Goal: Task Accomplishment & Management: Use online tool/utility

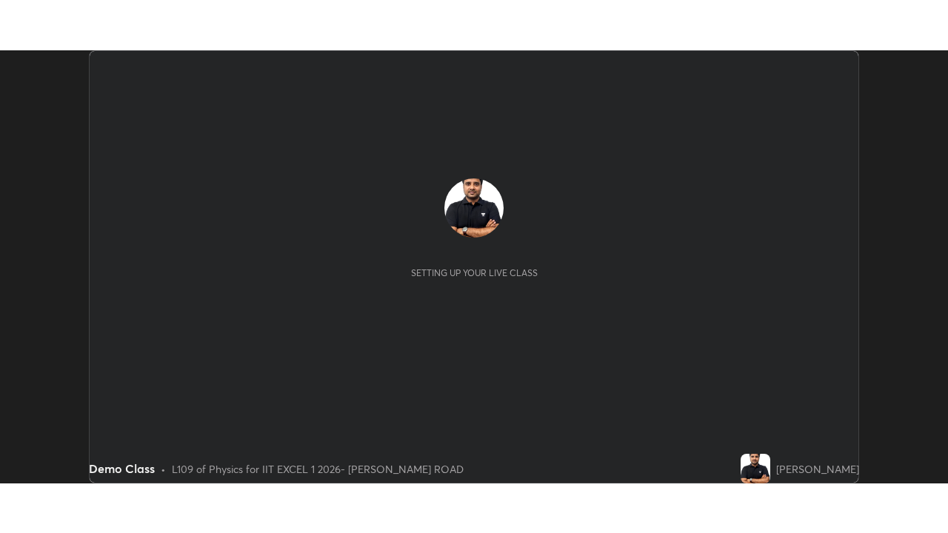
scroll to position [433, 948]
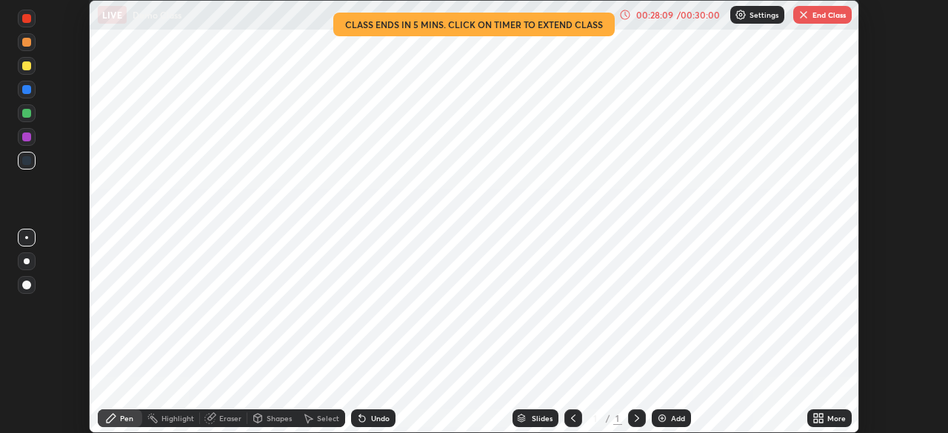
click at [634, 417] on icon at bounding box center [637, 419] width 12 height 12
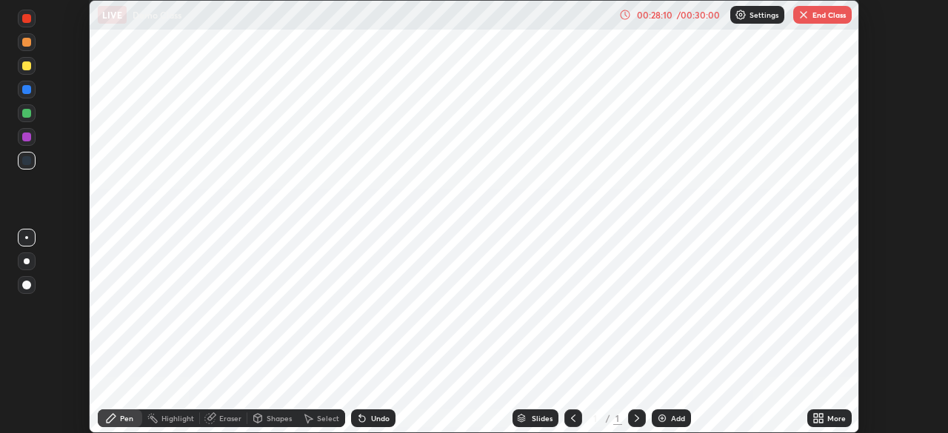
click at [708, 13] on div "/ 00:30:00" at bounding box center [699, 14] width 46 height 9
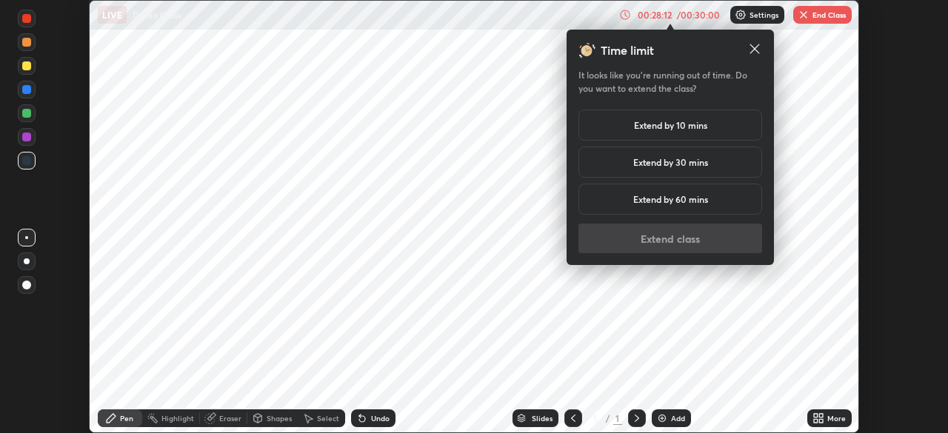
click at [688, 124] on h5 "Extend by 10 mins" at bounding box center [670, 125] width 73 height 13
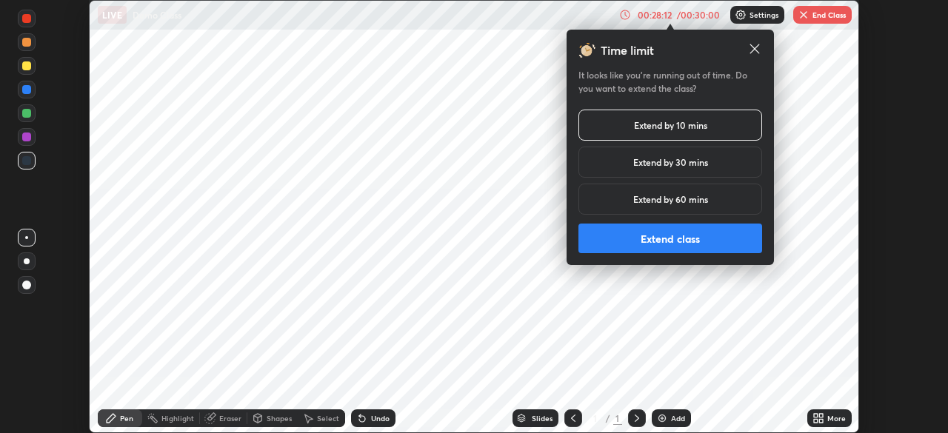
click at [676, 240] on button "Extend class" at bounding box center [671, 239] width 184 height 30
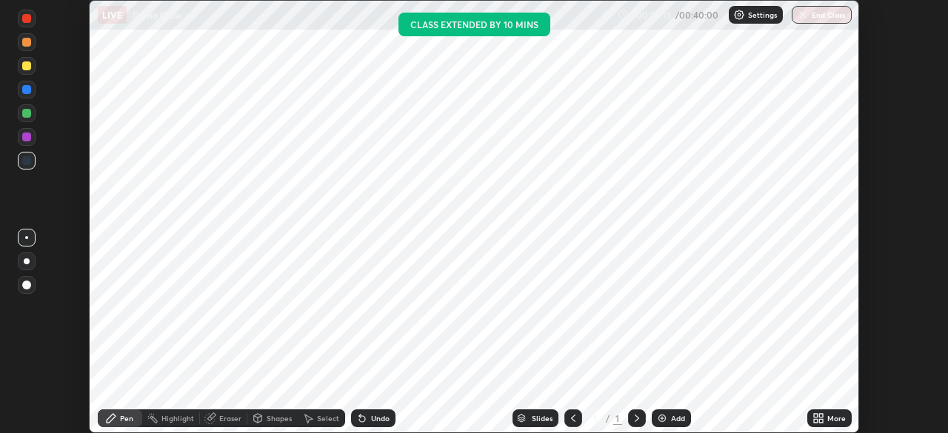
click at [636, 418] on icon at bounding box center [637, 418] width 4 height 7
click at [663, 416] on img at bounding box center [662, 419] width 12 height 12
click at [660, 416] on img at bounding box center [662, 419] width 12 height 12
click at [662, 422] on img at bounding box center [662, 419] width 12 height 12
click at [664, 410] on div "Add" at bounding box center [671, 419] width 39 height 18
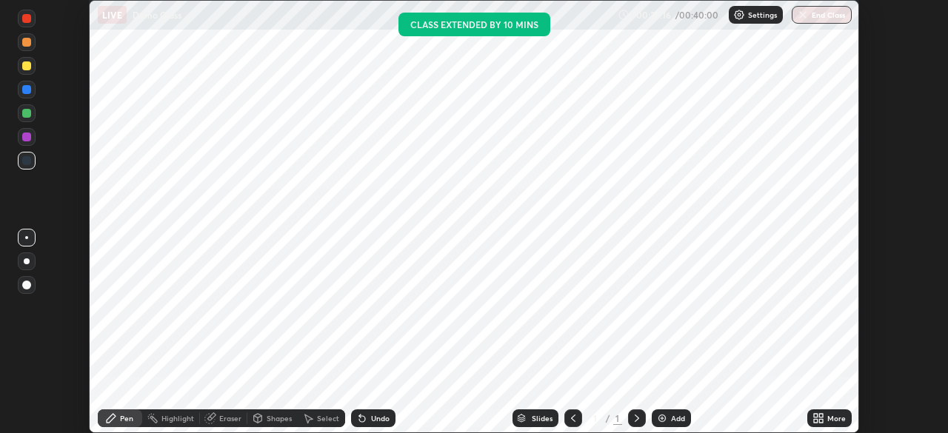
click at [660, 412] on div "Add" at bounding box center [671, 419] width 39 height 18
click at [664, 410] on div "Add" at bounding box center [671, 419] width 39 height 18
click at [636, 419] on icon at bounding box center [637, 419] width 12 height 12
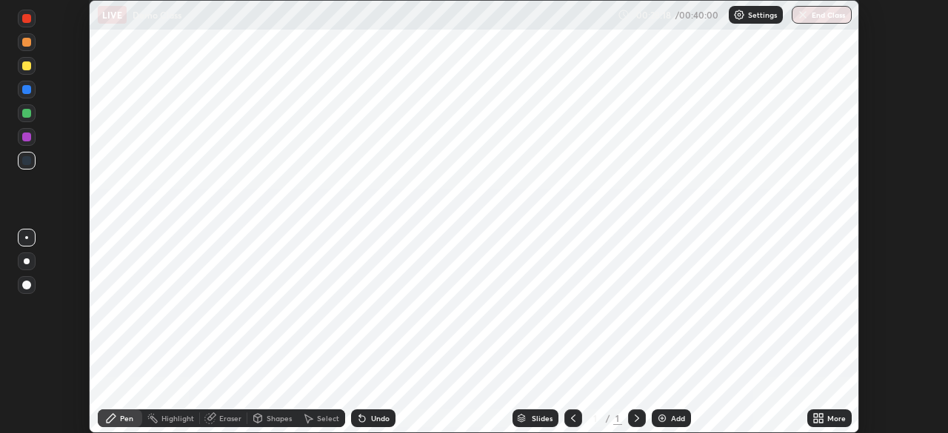
click at [635, 422] on icon at bounding box center [637, 419] width 12 height 12
click at [633, 419] on icon at bounding box center [637, 419] width 12 height 12
click at [667, 415] on div "Add" at bounding box center [671, 419] width 39 height 18
click at [663, 418] on img at bounding box center [662, 419] width 12 height 12
click at [666, 415] on img at bounding box center [662, 419] width 12 height 12
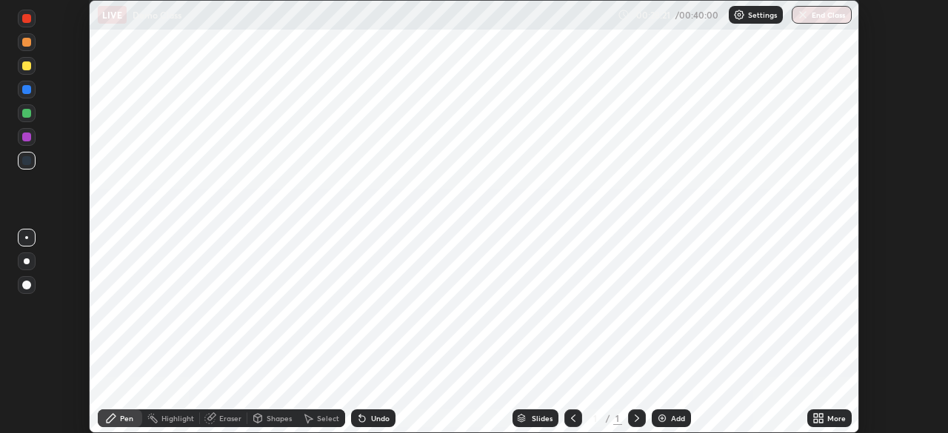
click at [666, 417] on img at bounding box center [662, 419] width 12 height 12
click at [667, 419] on img at bounding box center [662, 419] width 12 height 12
click at [829, 419] on div "More" at bounding box center [836, 418] width 19 height 7
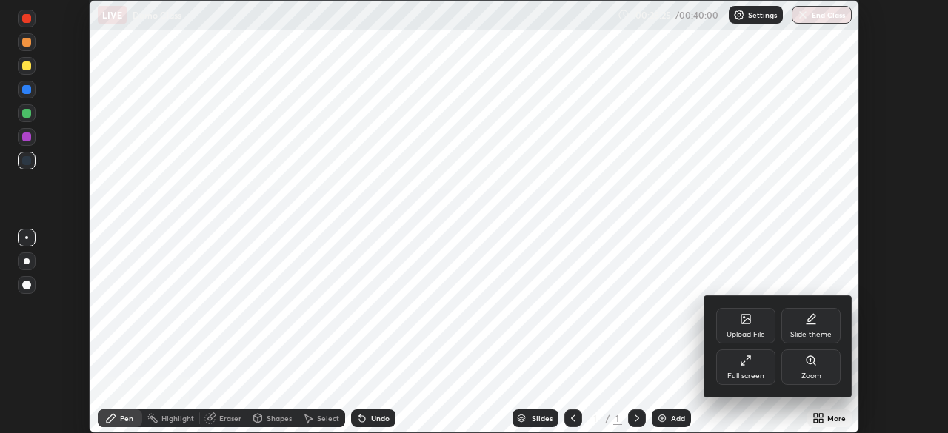
click at [743, 367] on div "Full screen" at bounding box center [745, 368] width 59 height 36
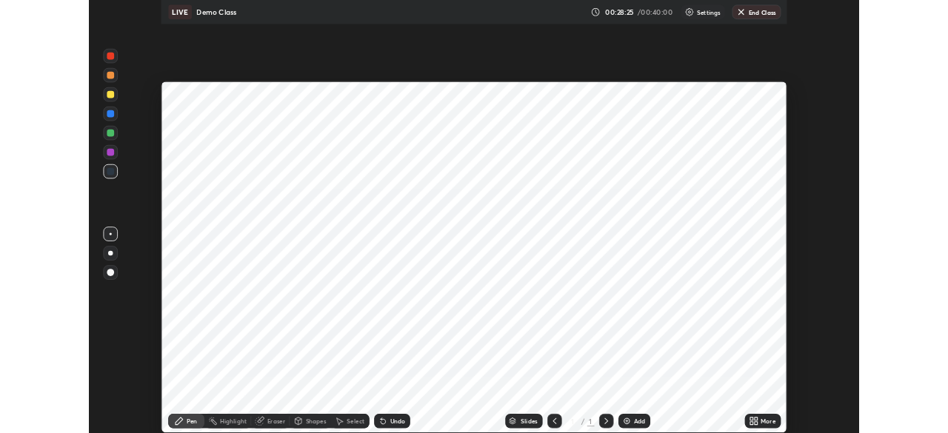
scroll to position [533, 948]
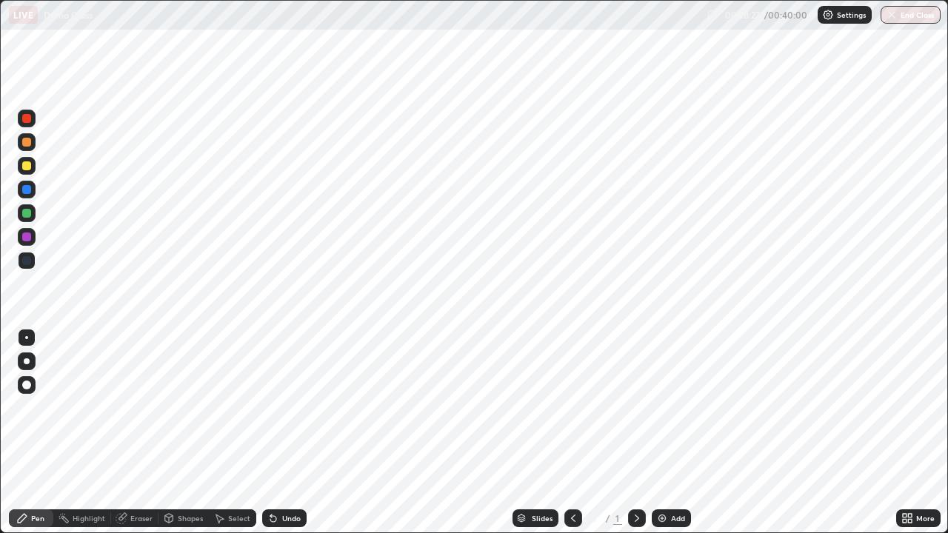
click at [664, 433] on img at bounding box center [662, 519] width 12 height 12
click at [667, 433] on div "Add" at bounding box center [671, 519] width 39 height 18
click at [666, 433] on img at bounding box center [662, 519] width 12 height 12
click at [667, 433] on div "Add" at bounding box center [671, 519] width 39 height 18
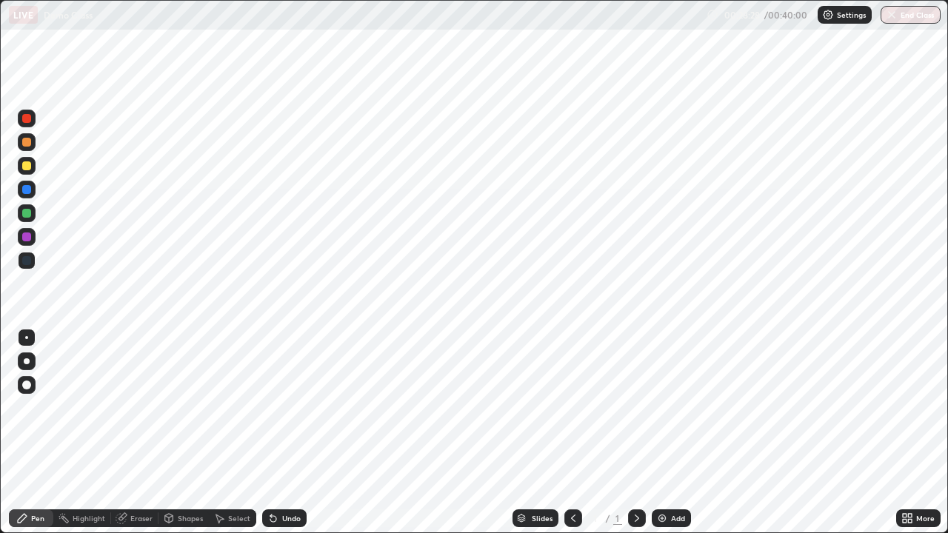
click at [910, 433] on icon at bounding box center [910, 516] width 4 height 4
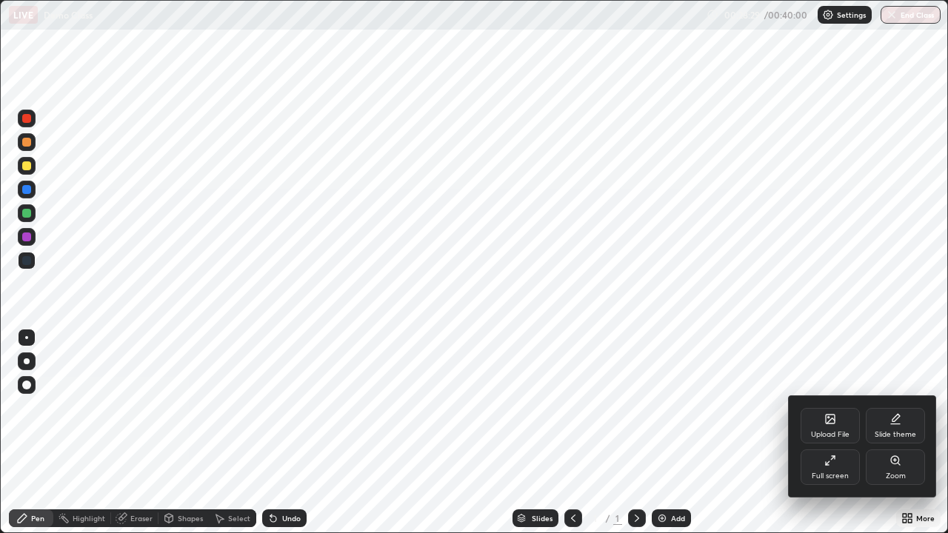
click at [827, 433] on div "Full screen" at bounding box center [830, 476] width 37 height 7
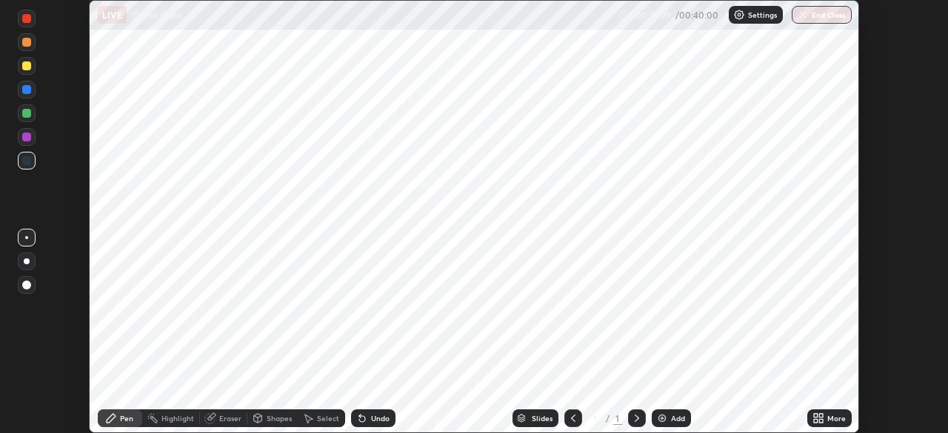
scroll to position [73644, 73129]
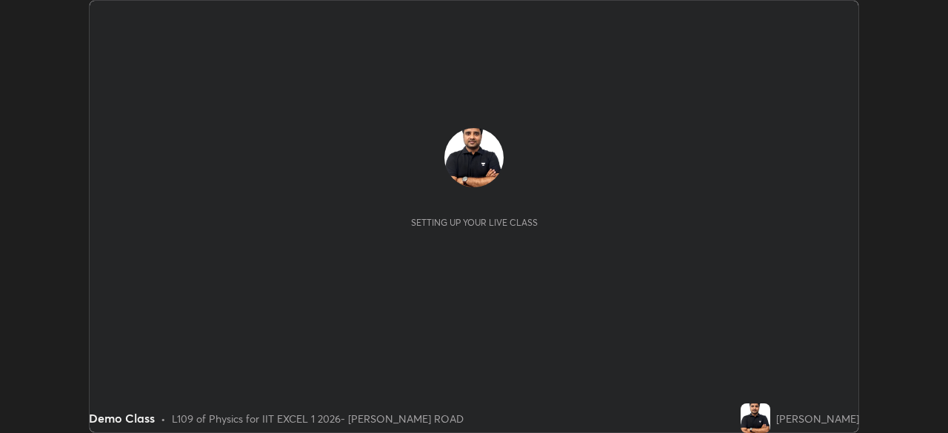
scroll to position [433, 947]
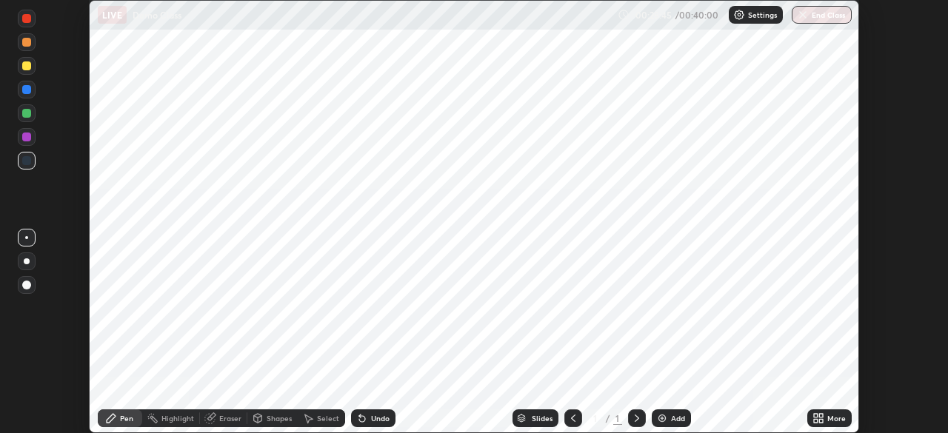
click at [669, 415] on div "Add" at bounding box center [671, 419] width 39 height 18
click at [679, 417] on div "Add" at bounding box center [678, 418] width 14 height 7
click at [698, 13] on div "00:28:47 / 00:40:00 Settings End Class" at bounding box center [735, 15] width 234 height 18
click at [696, 19] on div "00:28:47 / 00:40:00 Settings End Class" at bounding box center [735, 15] width 234 height 18
click at [702, 19] on div "00:28:48 / 00:40:00 Settings End Class" at bounding box center [735, 15] width 234 height 18
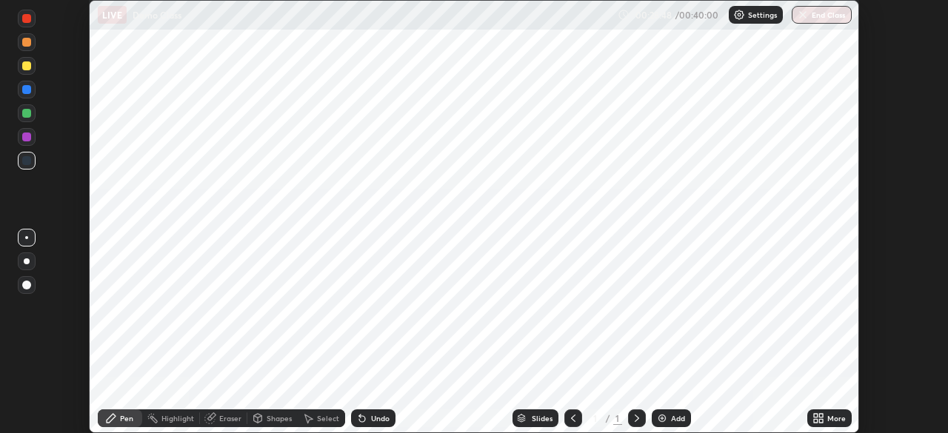
click at [705, 19] on div "00:28:48 / 00:40:00 Settings End Class" at bounding box center [735, 15] width 234 height 18
click at [673, 422] on div "Add" at bounding box center [678, 418] width 14 height 7
click at [672, 415] on div "Add" at bounding box center [678, 418] width 14 height 7
click at [676, 422] on div "Add" at bounding box center [678, 418] width 14 height 7
click at [675, 419] on div "Add" at bounding box center [678, 418] width 14 height 7
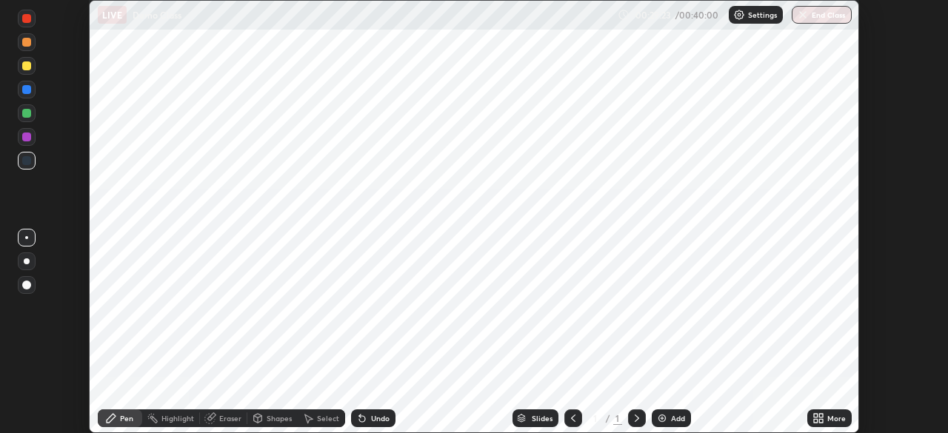
click at [671, 422] on div "Add" at bounding box center [678, 418] width 14 height 7
click at [676, 419] on div "Add" at bounding box center [678, 418] width 14 height 7
click at [675, 419] on div "Add" at bounding box center [678, 418] width 14 height 7
click at [677, 420] on div "Add" at bounding box center [678, 418] width 14 height 7
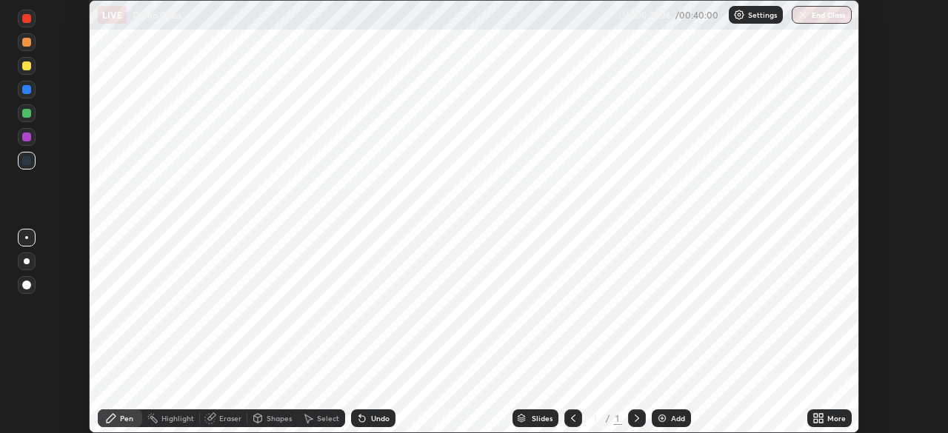
click at [544, 416] on div "Slides" at bounding box center [542, 418] width 21 height 7
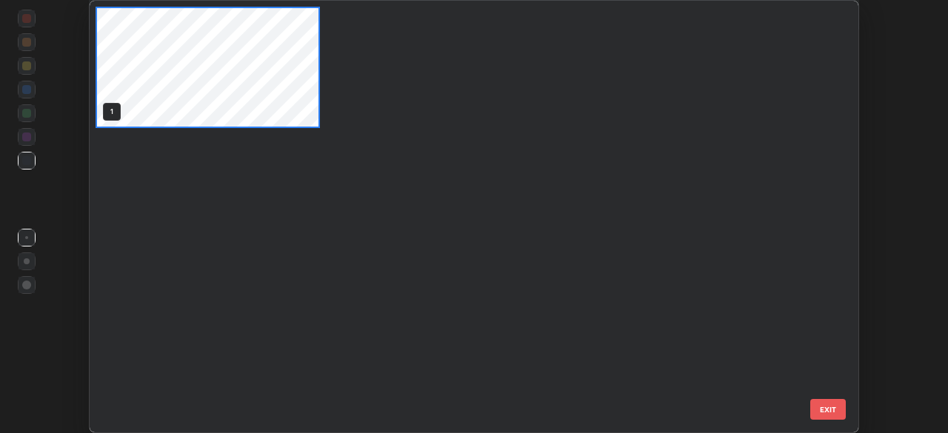
scroll to position [427, 762]
click at [824, 409] on button "EXIT" at bounding box center [828, 409] width 36 height 21
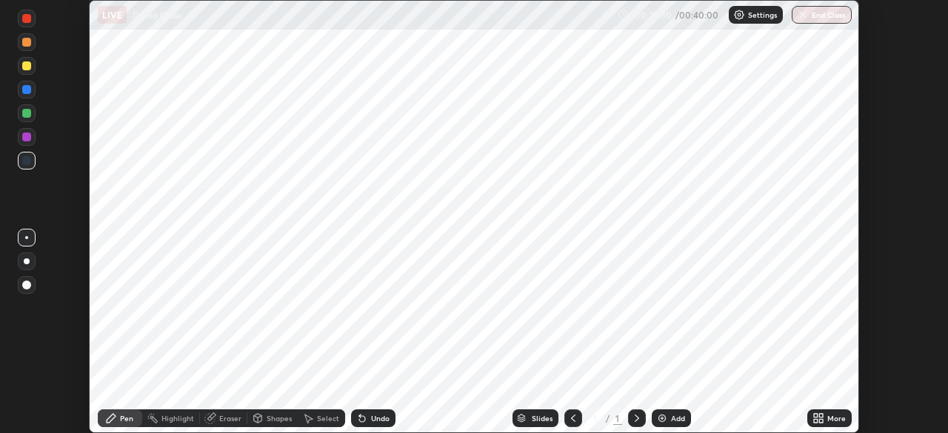
click at [677, 416] on div "Add" at bounding box center [678, 418] width 14 height 7
click at [674, 419] on div "Add" at bounding box center [678, 418] width 14 height 7
click at [671, 417] on div "Add" at bounding box center [678, 418] width 14 height 7
click at [671, 418] on div "Add" at bounding box center [678, 418] width 14 height 7
click at [671, 417] on div "Add" at bounding box center [678, 418] width 14 height 7
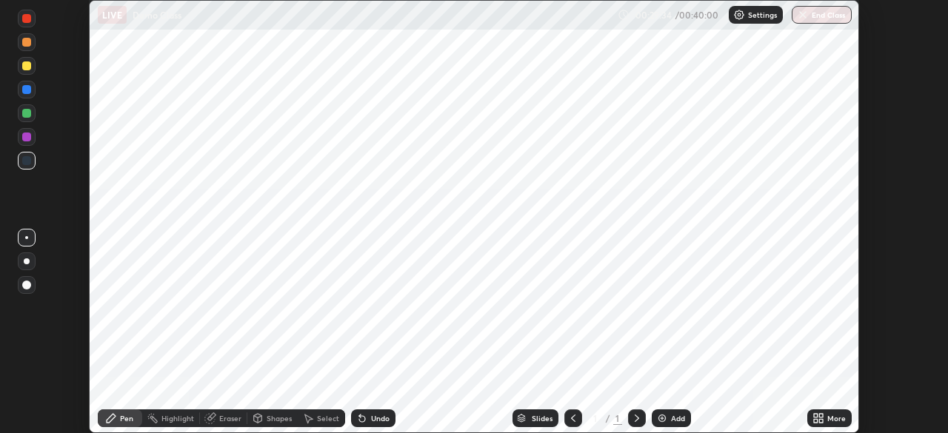
click at [742, 15] on img at bounding box center [739, 15] width 12 height 12
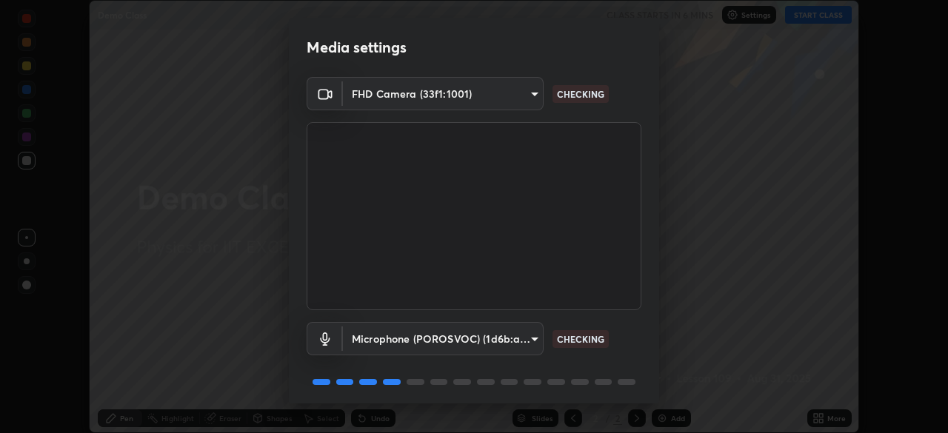
scroll to position [53, 0]
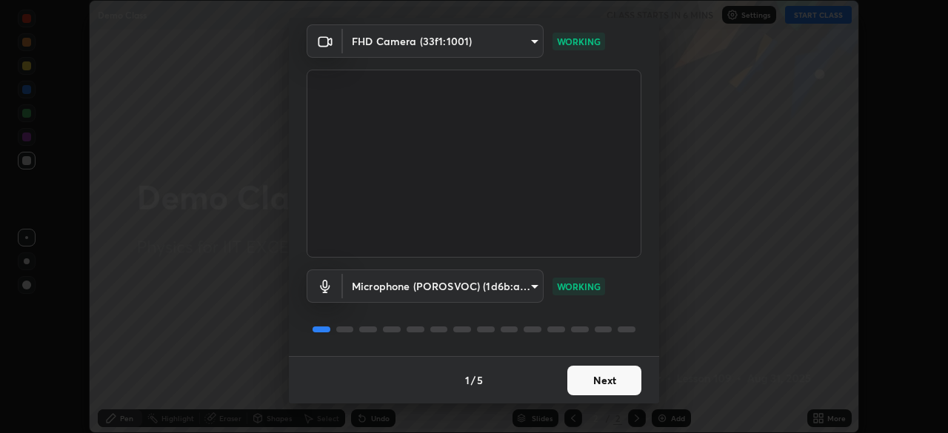
click at [591, 374] on button "Next" at bounding box center [604, 381] width 74 height 30
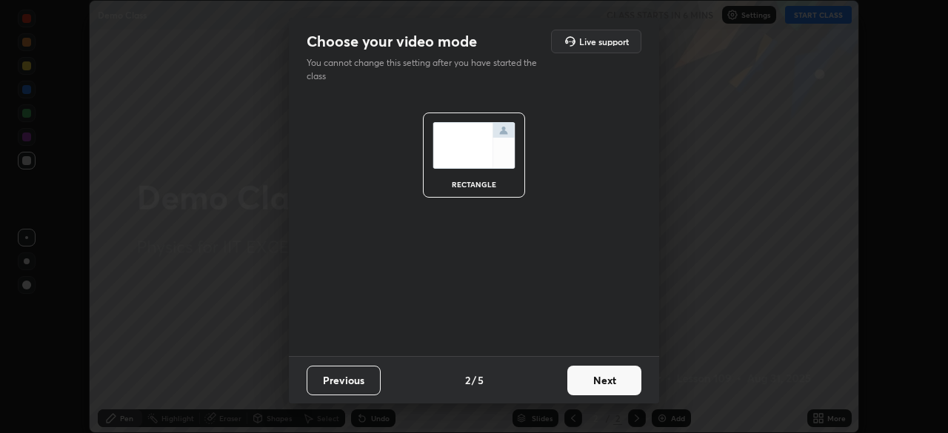
scroll to position [0, 0]
click at [596, 380] on button "Next" at bounding box center [604, 381] width 74 height 30
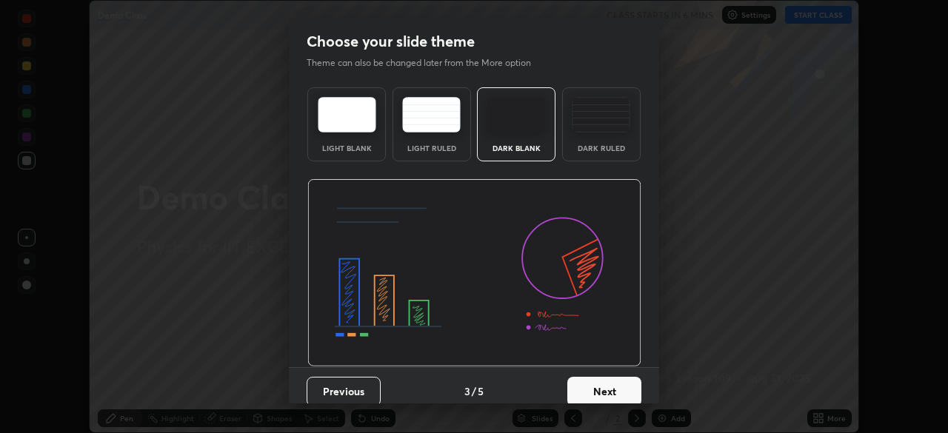
click at [597, 383] on button "Next" at bounding box center [604, 392] width 74 height 30
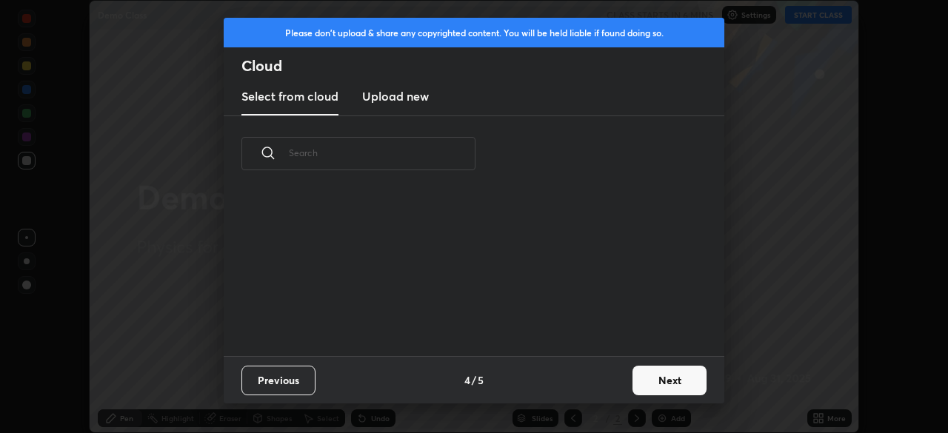
click at [644, 376] on button "Next" at bounding box center [670, 381] width 74 height 30
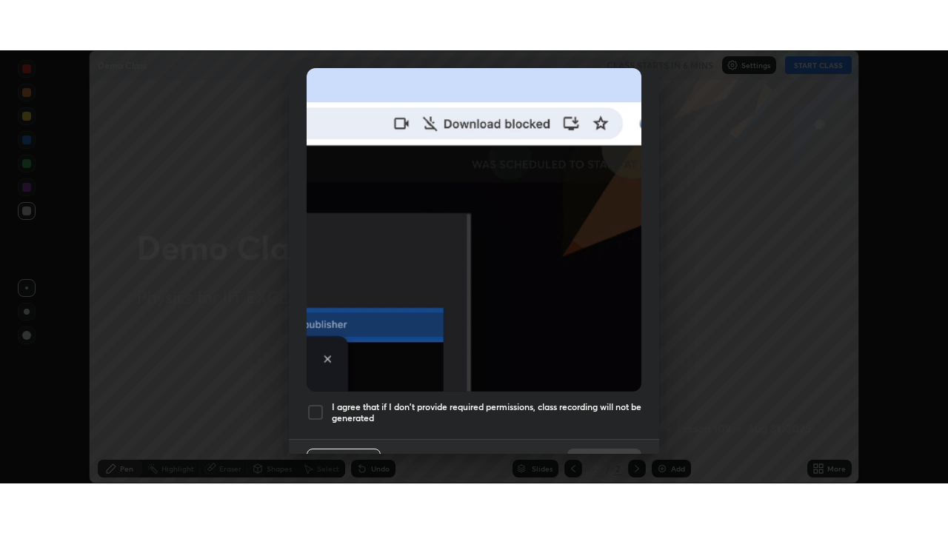
scroll to position [355, 0]
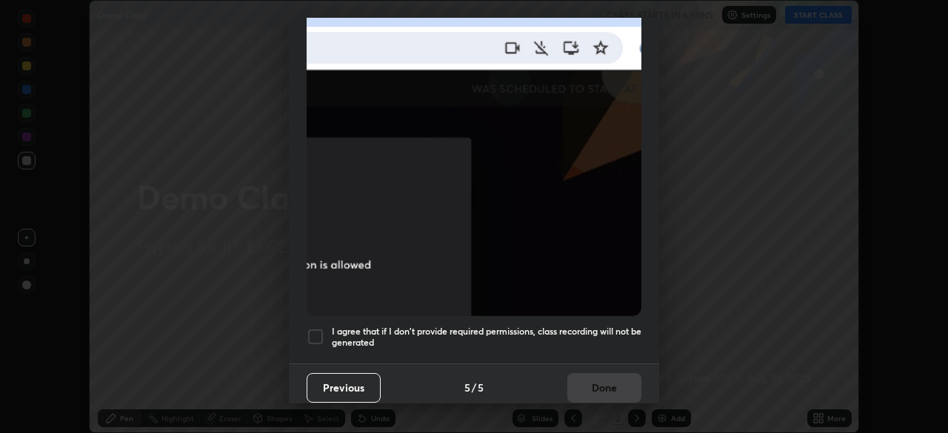
click at [316, 328] on div at bounding box center [316, 337] width 18 height 18
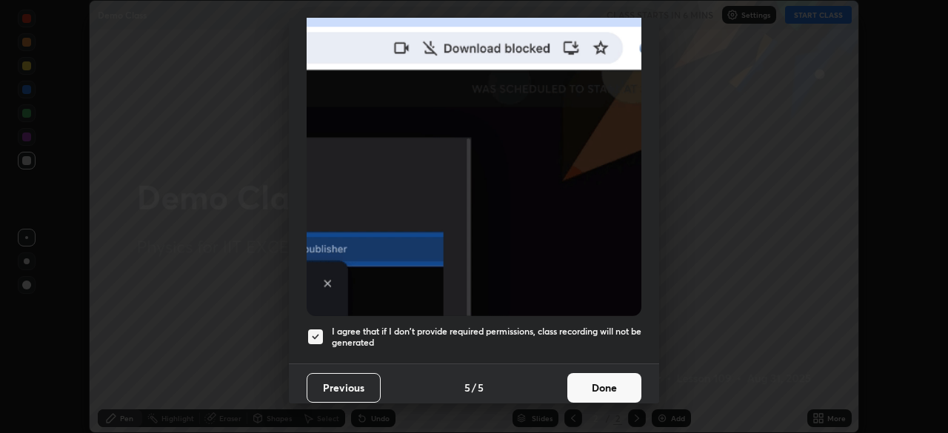
click at [590, 379] on button "Done" at bounding box center [604, 388] width 74 height 30
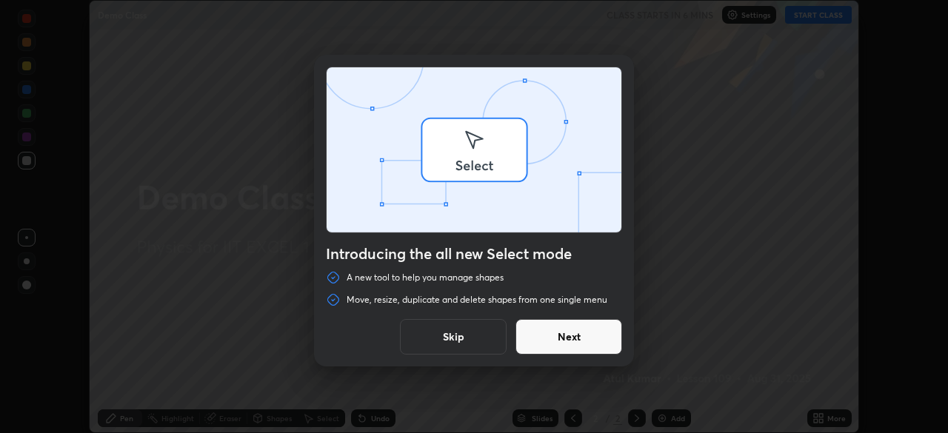
click at [833, 419] on div "Introducing the all new Select mode A new tool to help you manage shapes Move, …" at bounding box center [474, 216] width 948 height 433
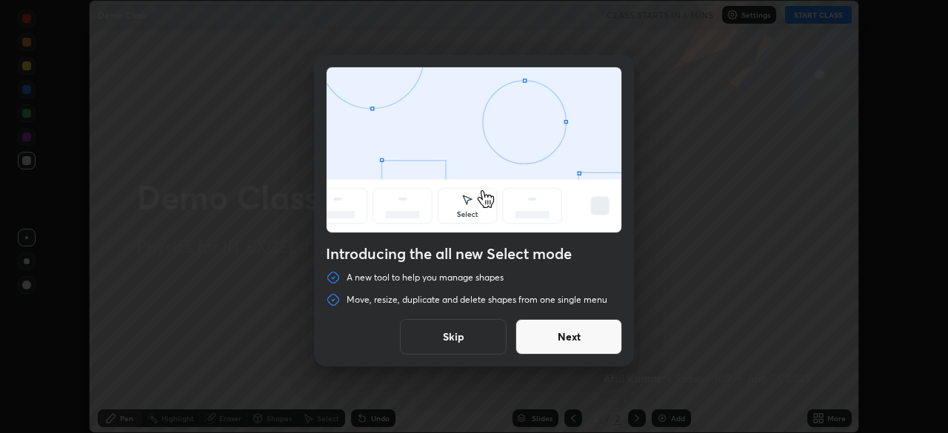
click at [442, 335] on button "Skip" at bounding box center [453, 337] width 107 height 36
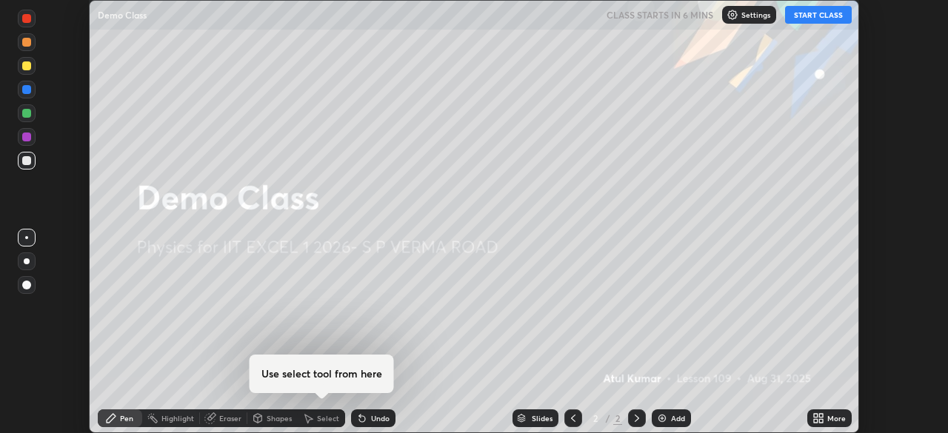
click at [823, 416] on icon at bounding box center [821, 416] width 4 height 4
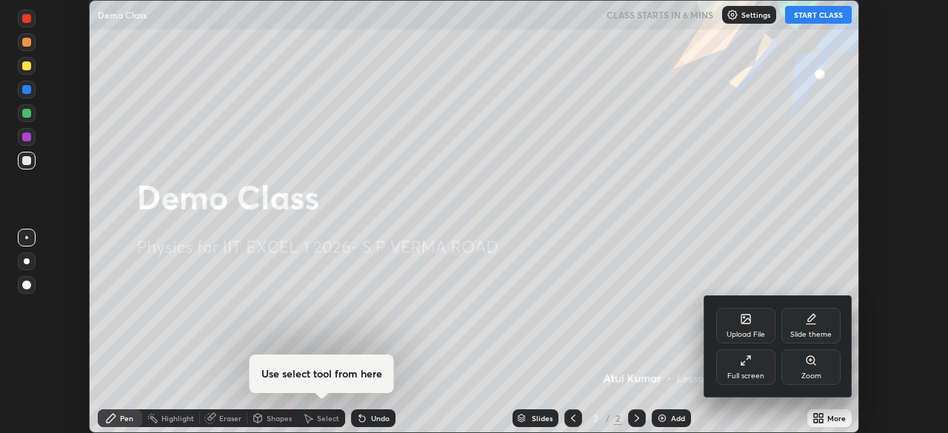
click at [743, 364] on icon at bounding box center [743, 363] width 3 height 3
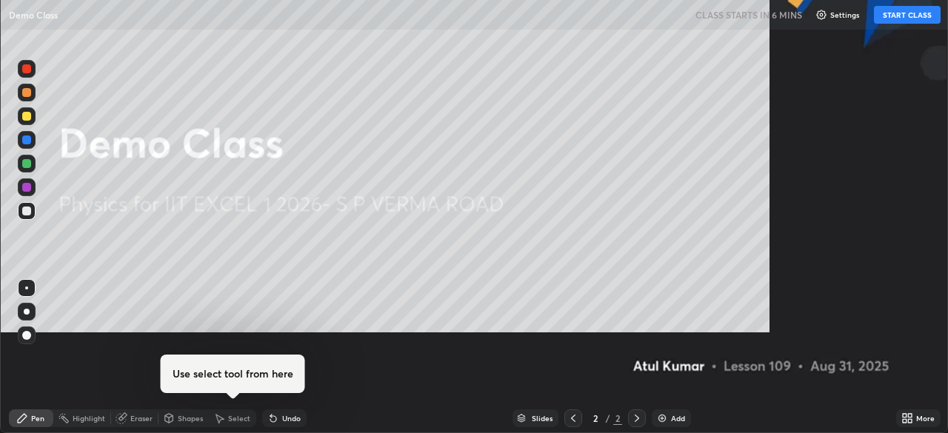
scroll to position [533, 948]
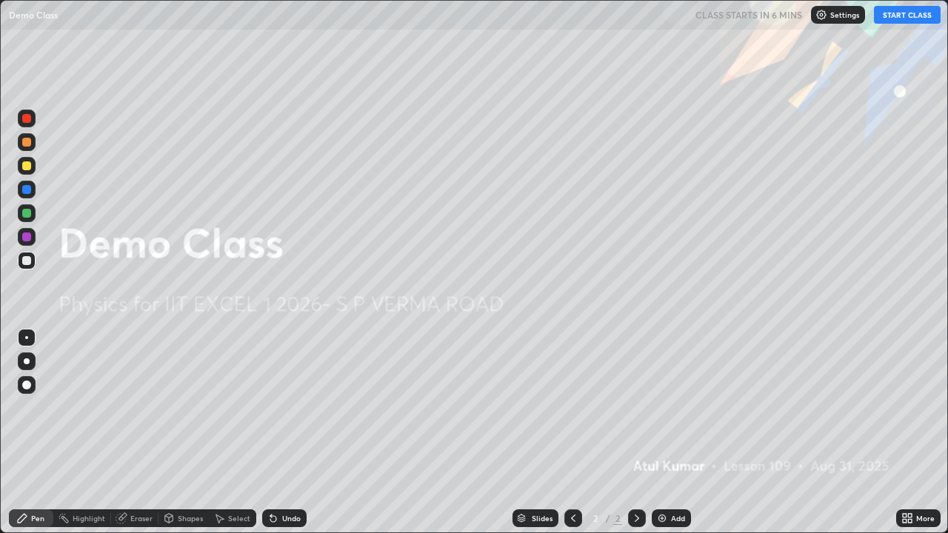
click at [908, 12] on button "START CLASS" at bounding box center [907, 15] width 67 height 18
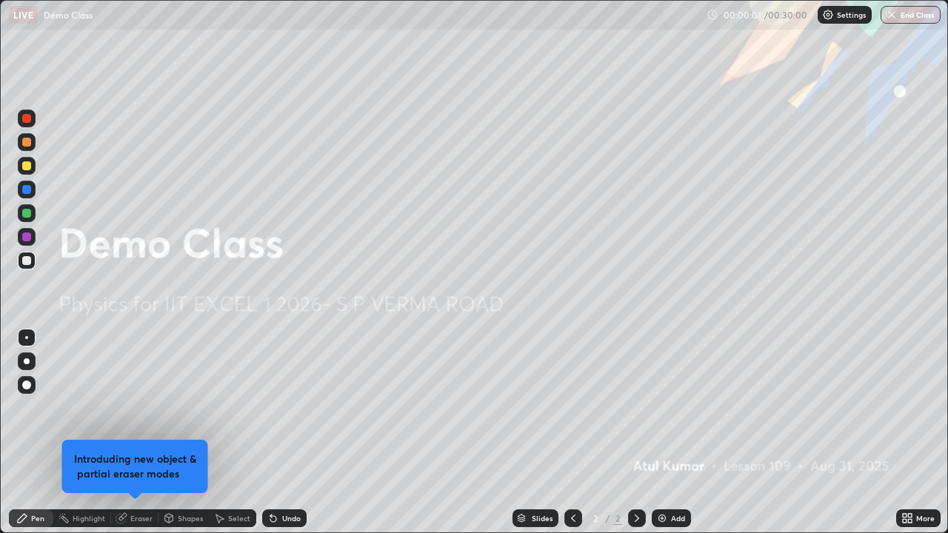
click at [635, 433] on icon at bounding box center [637, 518] width 4 height 7
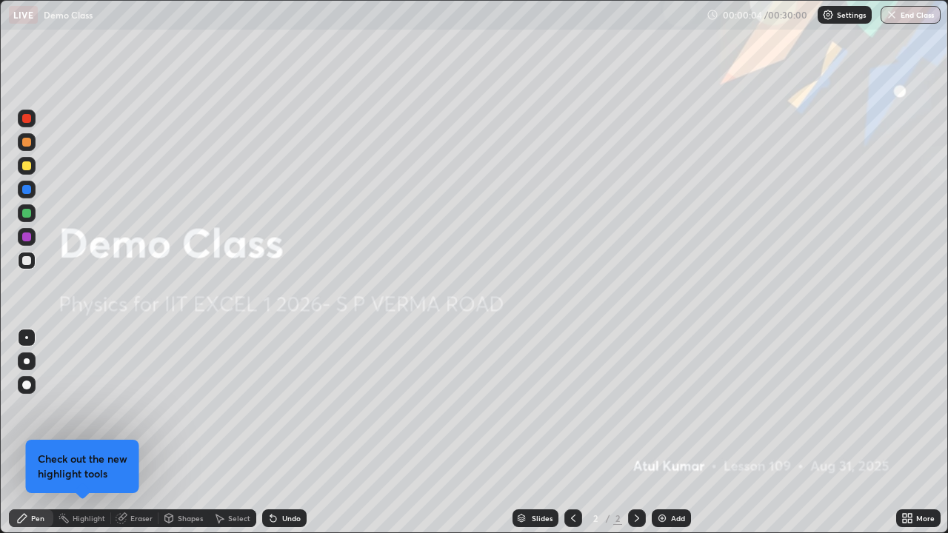
click at [666, 433] on img at bounding box center [662, 519] width 12 height 12
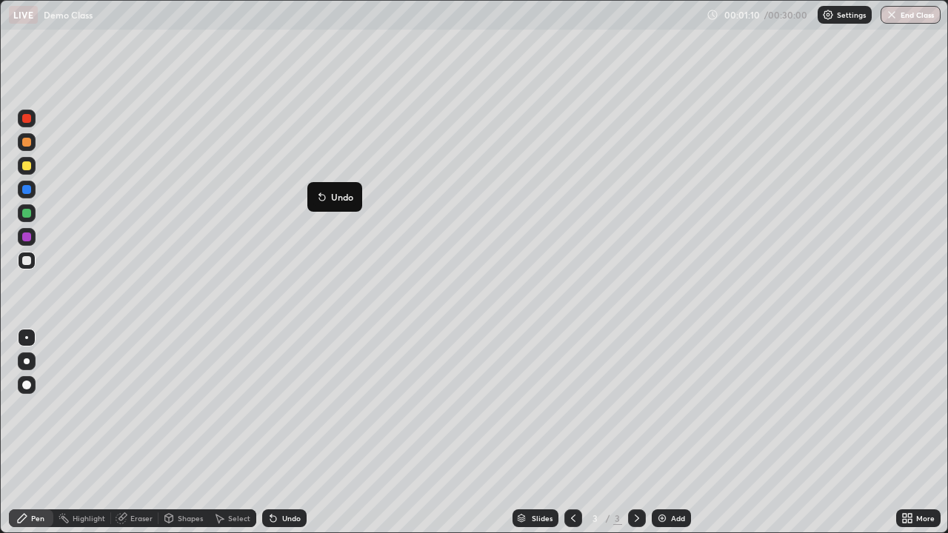
click at [350, 195] on p "Undo" at bounding box center [342, 197] width 22 height 12
click at [29, 236] on div at bounding box center [26, 237] width 9 height 9
click at [924, 433] on div "More" at bounding box center [918, 519] width 44 height 18
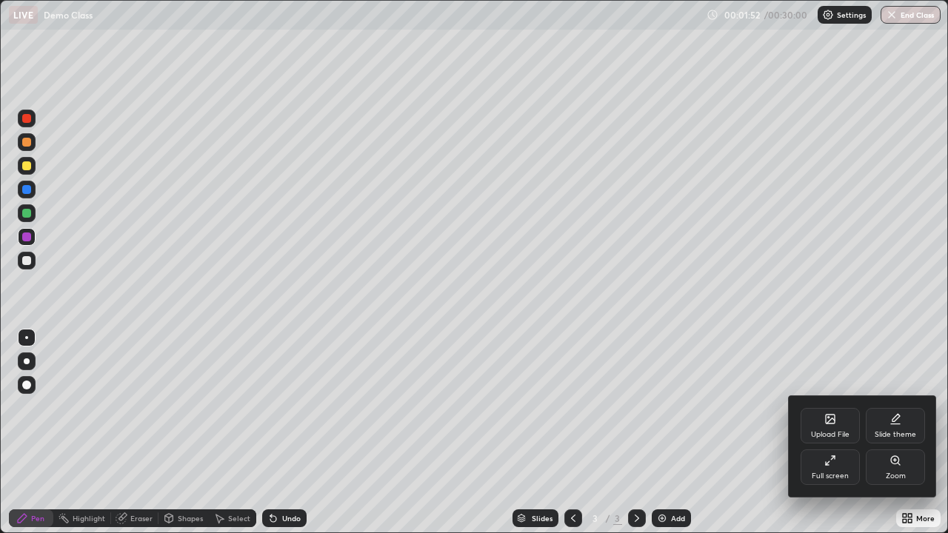
click at [839, 433] on div "Full screen" at bounding box center [830, 476] width 37 height 7
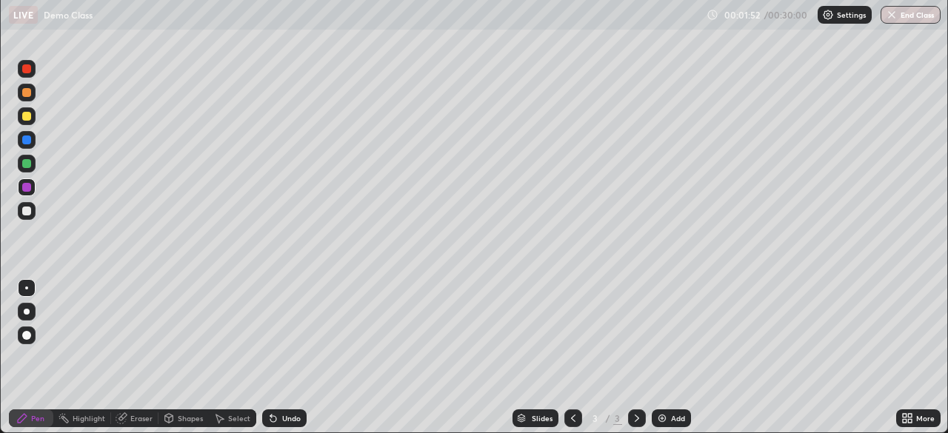
scroll to position [73644, 73129]
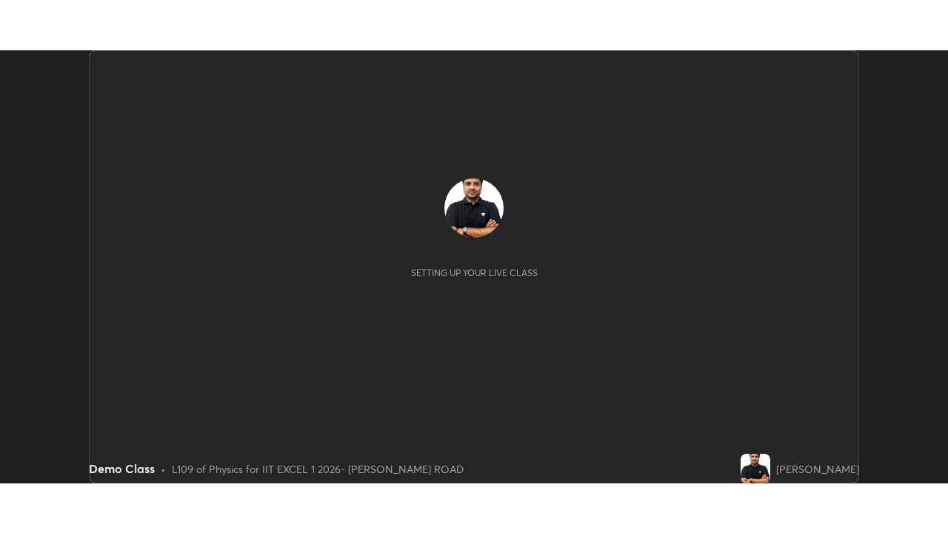
scroll to position [433, 948]
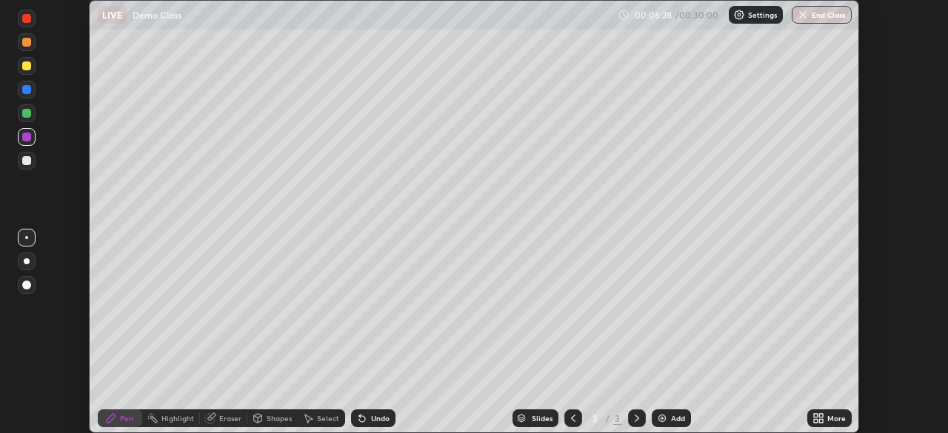
click at [831, 413] on div "More" at bounding box center [829, 419] width 44 height 18
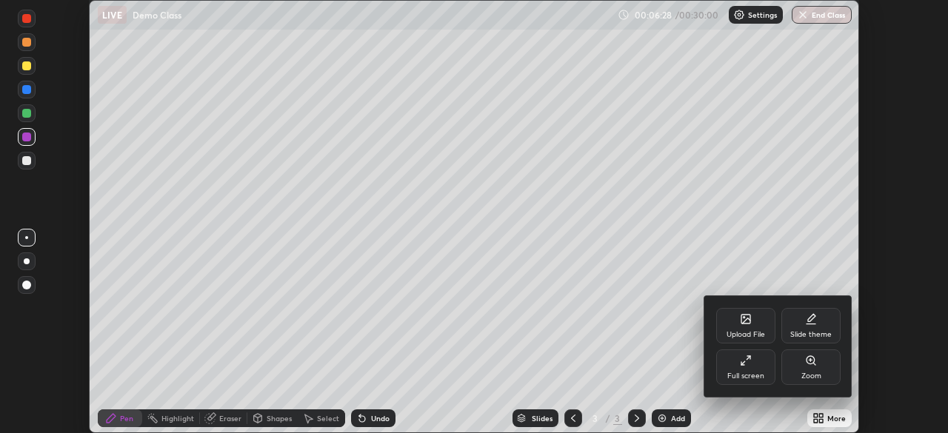
click at [753, 368] on div "Full screen" at bounding box center [745, 368] width 59 height 36
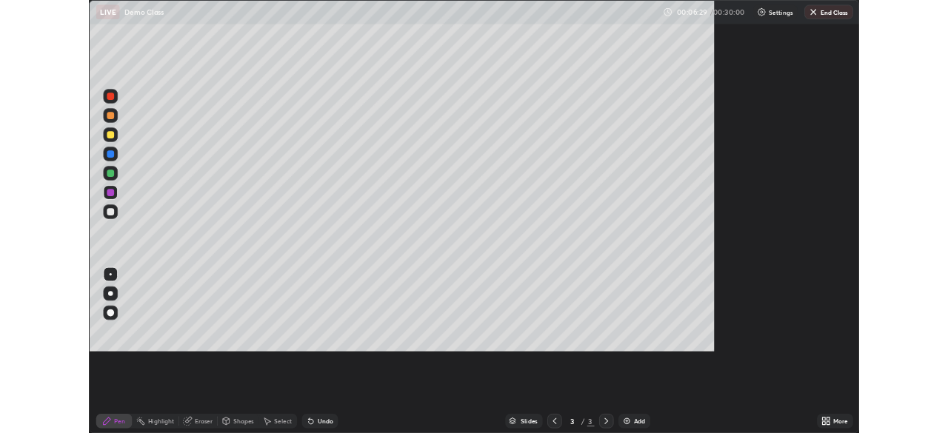
scroll to position [533, 948]
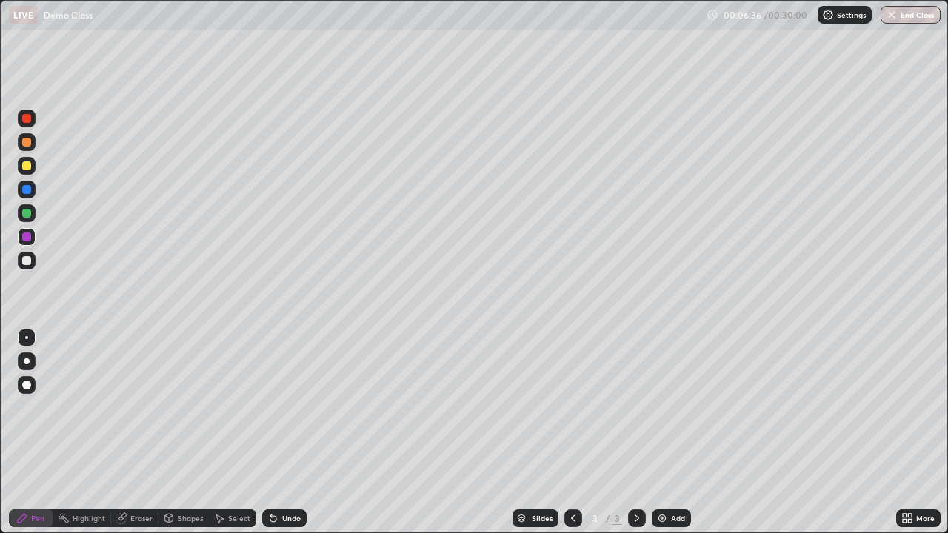
click at [674, 433] on div "Add" at bounding box center [678, 518] width 14 height 7
click at [282, 433] on div "Undo" at bounding box center [291, 518] width 19 height 7
click at [285, 433] on div "Undo" at bounding box center [291, 518] width 19 height 7
click at [290, 433] on div "Undo" at bounding box center [291, 518] width 19 height 7
click at [293, 433] on div "Undo" at bounding box center [291, 518] width 19 height 7
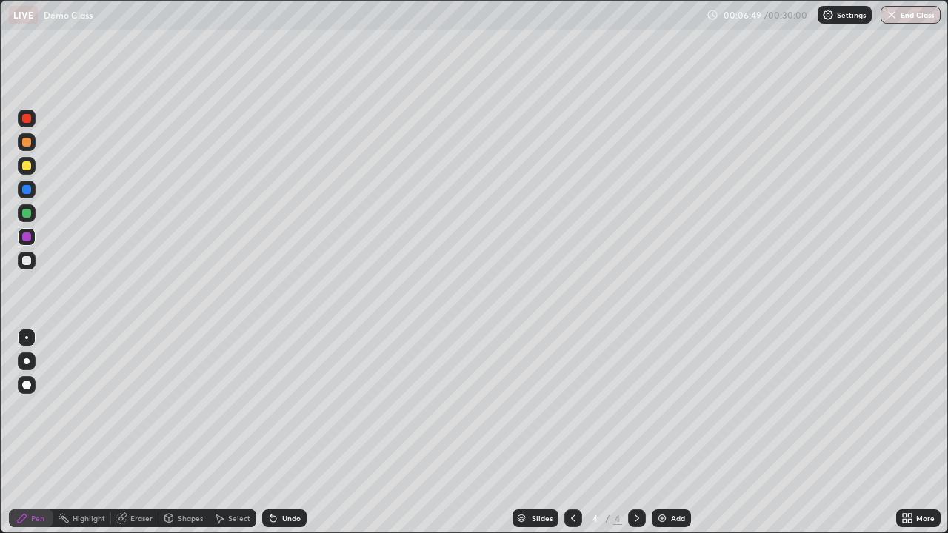
click at [290, 433] on div "Undo" at bounding box center [291, 518] width 19 height 7
click at [289, 433] on div "Undo" at bounding box center [291, 518] width 19 height 7
click at [631, 433] on div at bounding box center [637, 519] width 18 height 30
click at [636, 433] on icon at bounding box center [637, 519] width 12 height 12
click at [671, 433] on div "Add" at bounding box center [678, 518] width 14 height 7
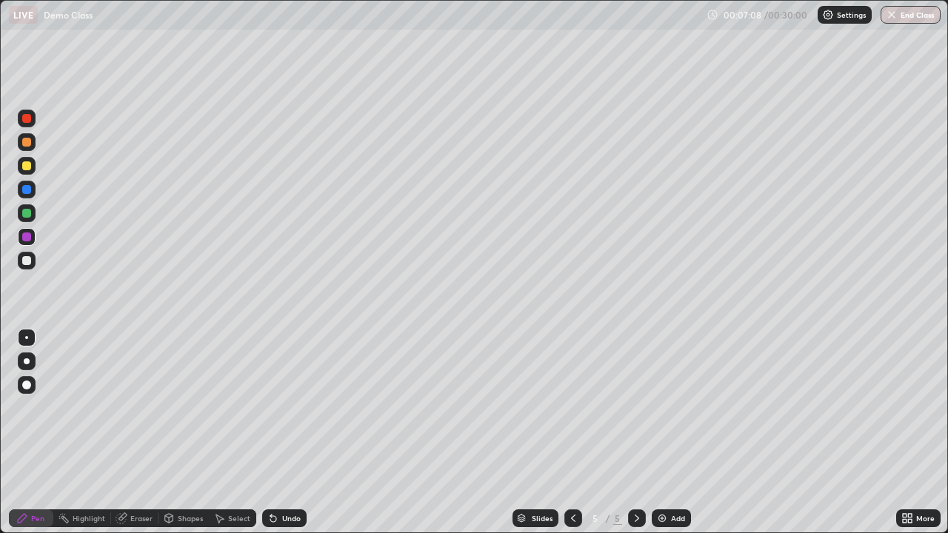
click at [920, 433] on div "More" at bounding box center [918, 519] width 44 height 18
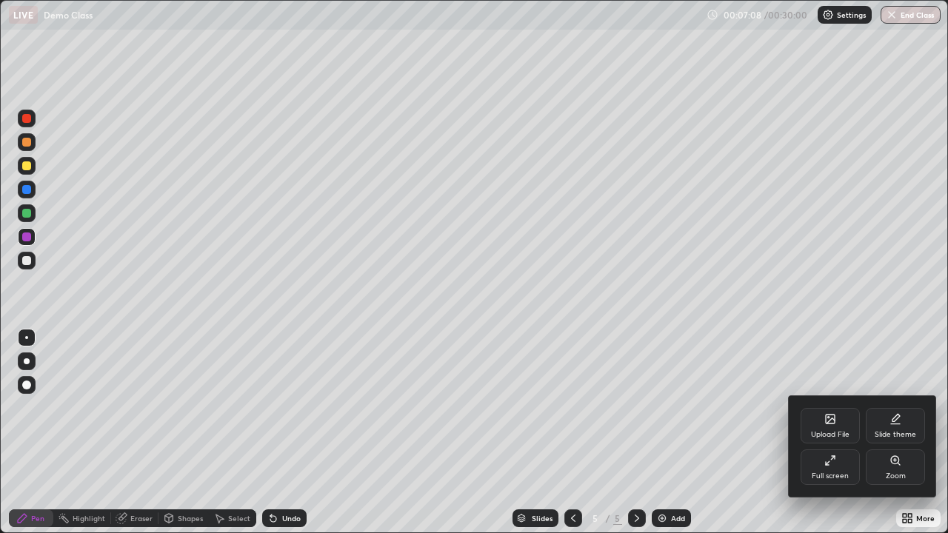
click at [839, 433] on div "Full screen" at bounding box center [830, 468] width 59 height 36
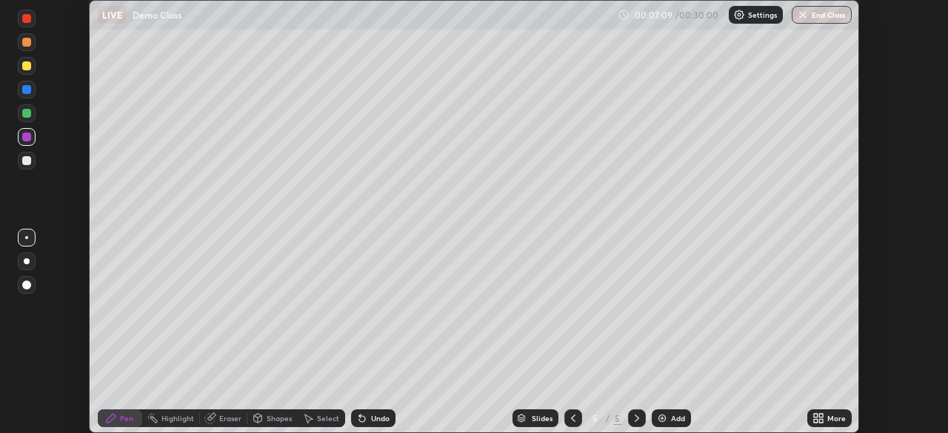
scroll to position [73644, 73129]
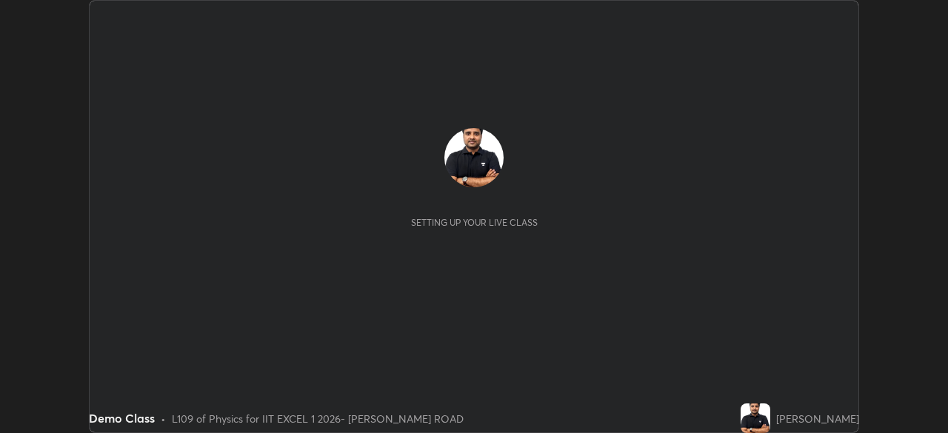
scroll to position [433, 947]
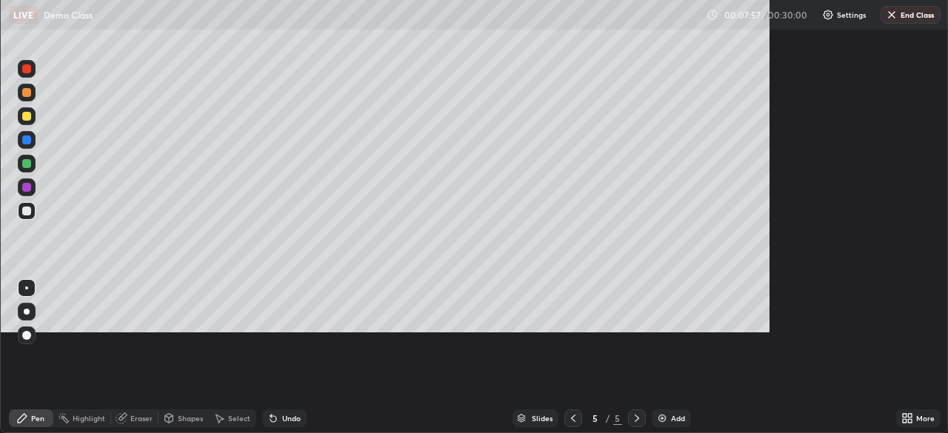
scroll to position [533, 948]
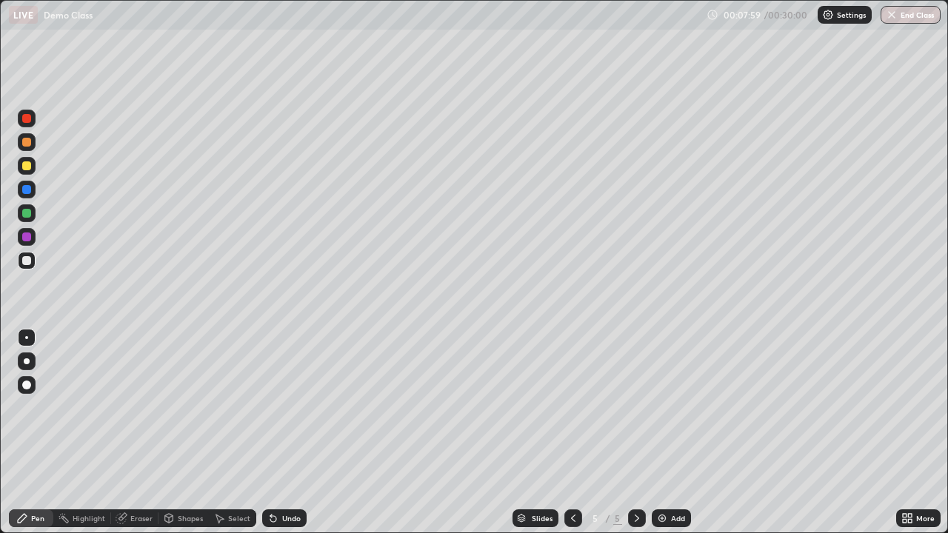
click at [291, 433] on div "Undo" at bounding box center [291, 518] width 19 height 7
click at [293, 433] on div "Undo" at bounding box center [291, 518] width 19 height 7
click at [293, 433] on div "Undo" at bounding box center [284, 519] width 44 height 18
click at [922, 433] on div "More" at bounding box center [925, 518] width 19 height 7
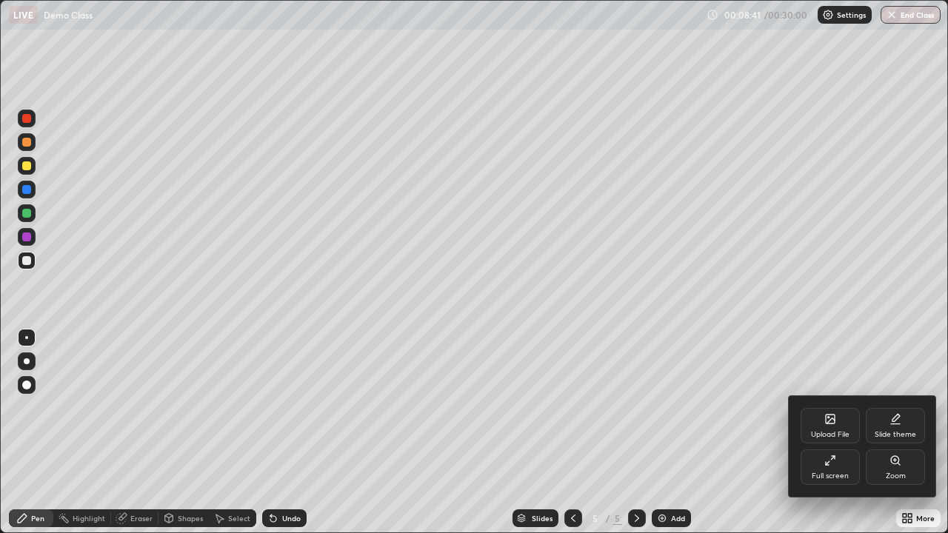
click at [835, 433] on div "Full screen" at bounding box center [830, 468] width 59 height 36
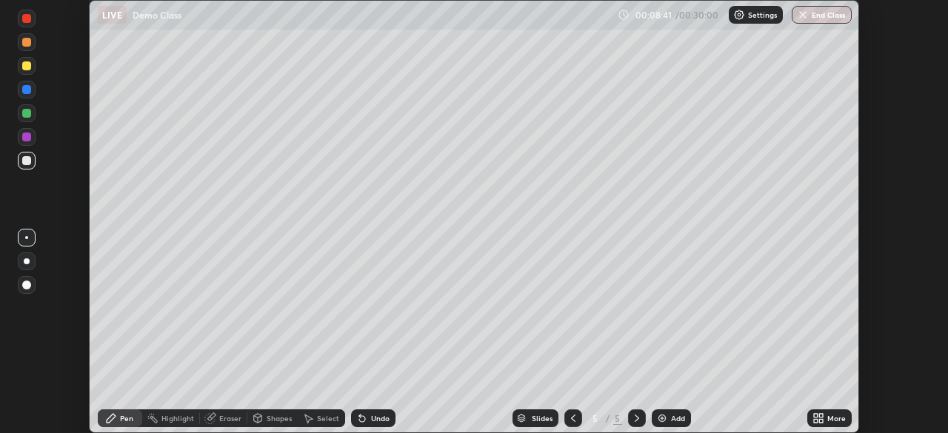
scroll to position [73644, 73129]
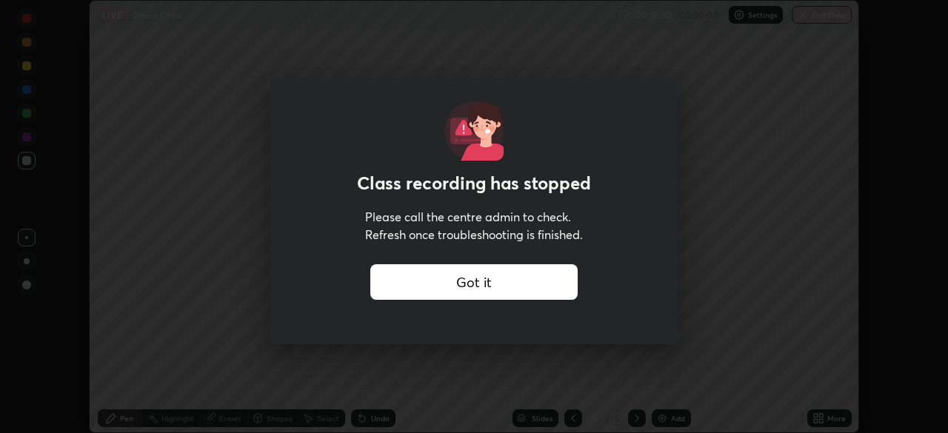
click at [479, 280] on div "Got it" at bounding box center [473, 282] width 207 height 36
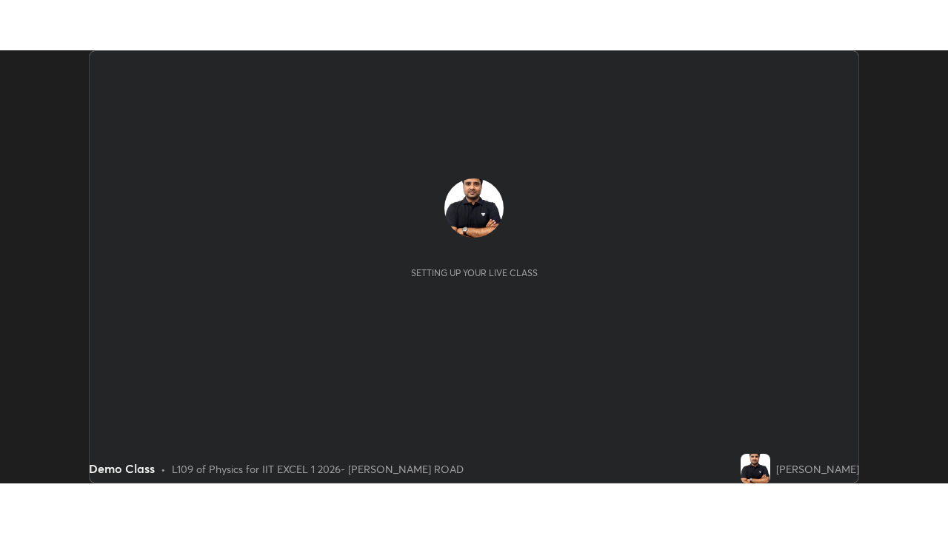
scroll to position [433, 948]
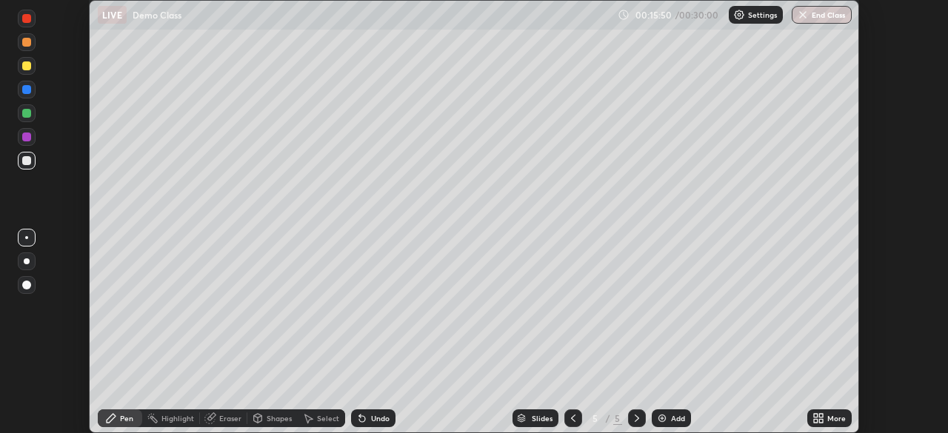
click at [836, 419] on div "More" at bounding box center [836, 418] width 19 height 7
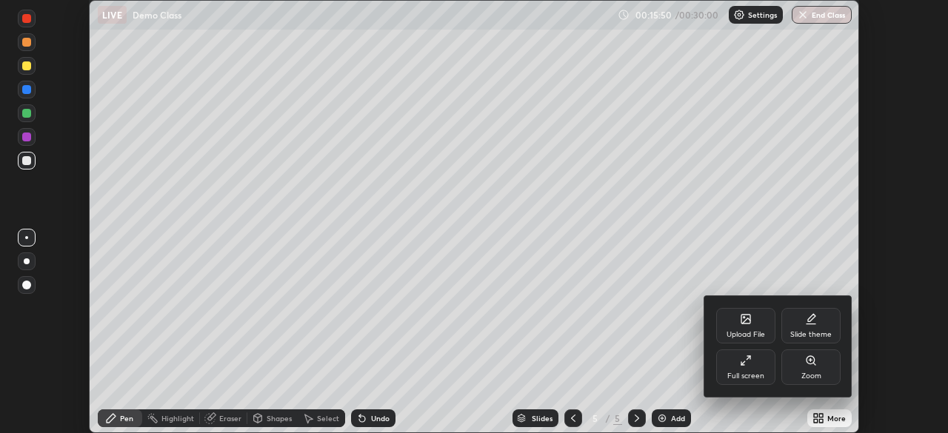
click at [742, 367] on div "Full screen" at bounding box center [745, 368] width 59 height 36
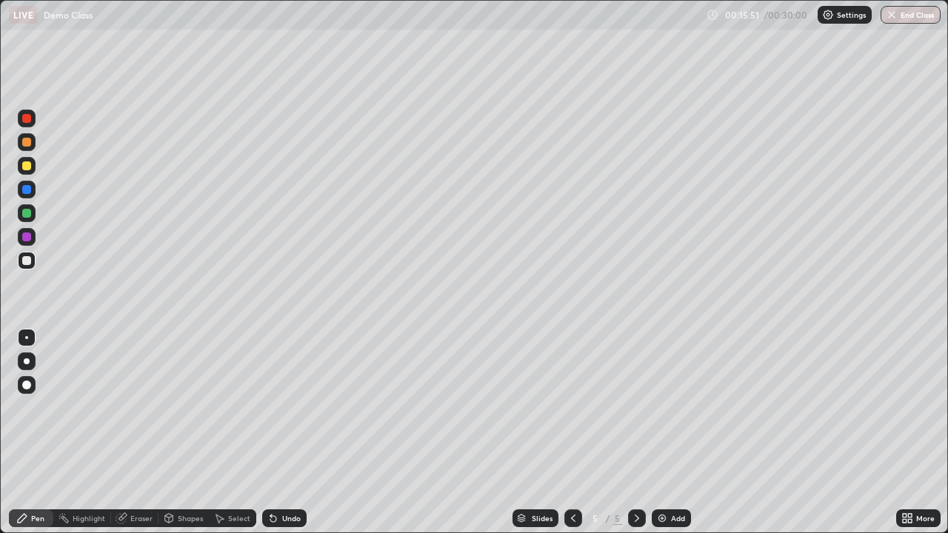
scroll to position [533, 948]
click at [636, 433] on icon at bounding box center [637, 519] width 12 height 12
click at [676, 433] on div "Add" at bounding box center [671, 519] width 39 height 18
click at [278, 433] on div "Undo" at bounding box center [284, 519] width 44 height 18
click at [287, 433] on div "Undo" at bounding box center [291, 518] width 19 height 7
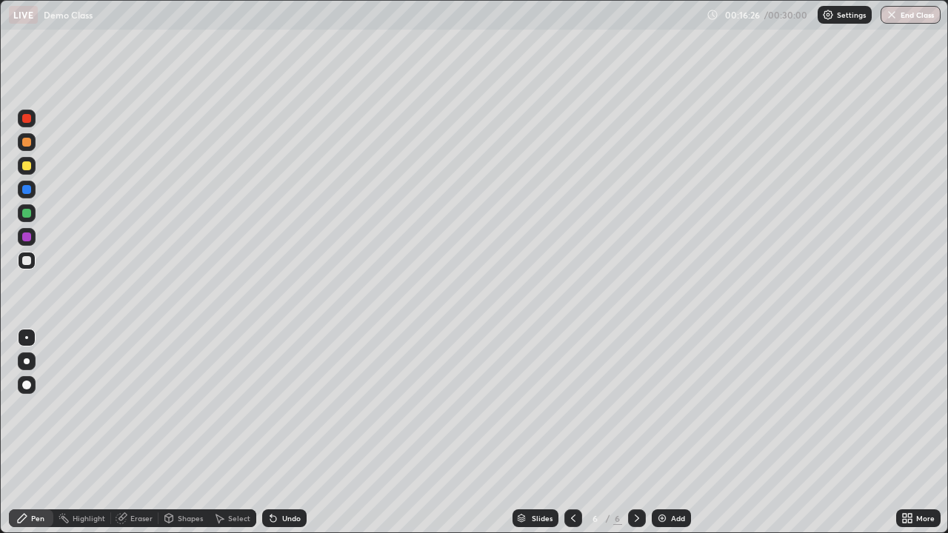
click at [282, 433] on div "Undo" at bounding box center [291, 518] width 19 height 7
click at [279, 433] on div "Undo" at bounding box center [284, 519] width 44 height 18
click at [283, 433] on div "Undo" at bounding box center [291, 518] width 19 height 7
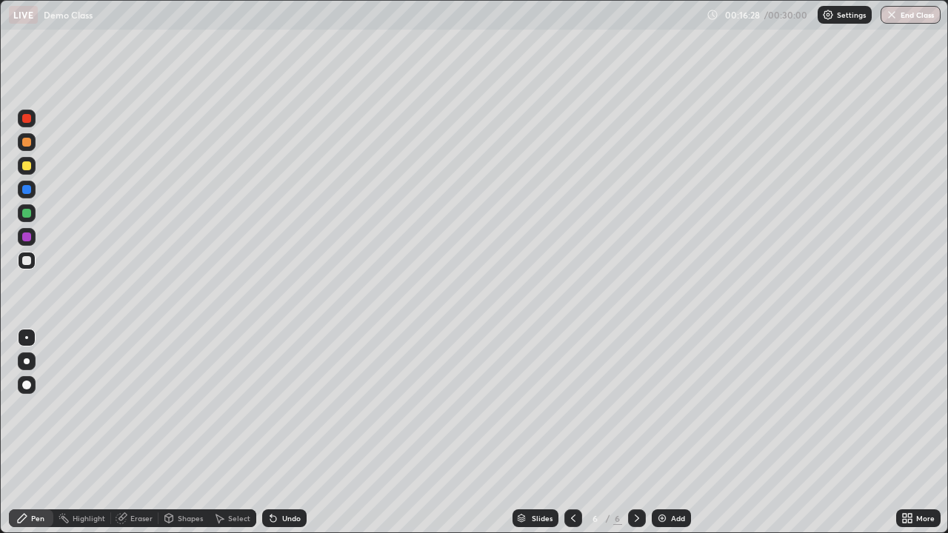
click at [283, 433] on div "Undo" at bounding box center [291, 518] width 19 height 7
click at [276, 433] on icon at bounding box center [273, 519] width 12 height 12
click at [614, 252] on p "Undo" at bounding box center [613, 256] width 22 height 12
click at [676, 433] on div "Add" at bounding box center [678, 518] width 14 height 7
click at [298, 433] on div "Undo" at bounding box center [284, 519] width 44 height 18
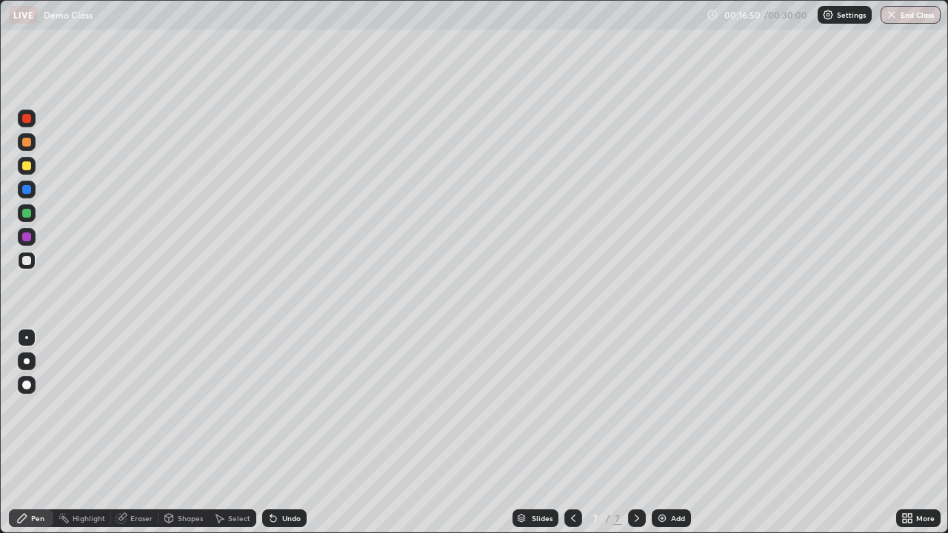
click at [291, 433] on div "Undo" at bounding box center [291, 518] width 19 height 7
click at [290, 433] on div "Undo" at bounding box center [291, 518] width 19 height 7
click at [371, 241] on p "Undo" at bounding box center [372, 245] width 22 height 12
click at [906, 14] on button "End Class" at bounding box center [911, 15] width 60 height 18
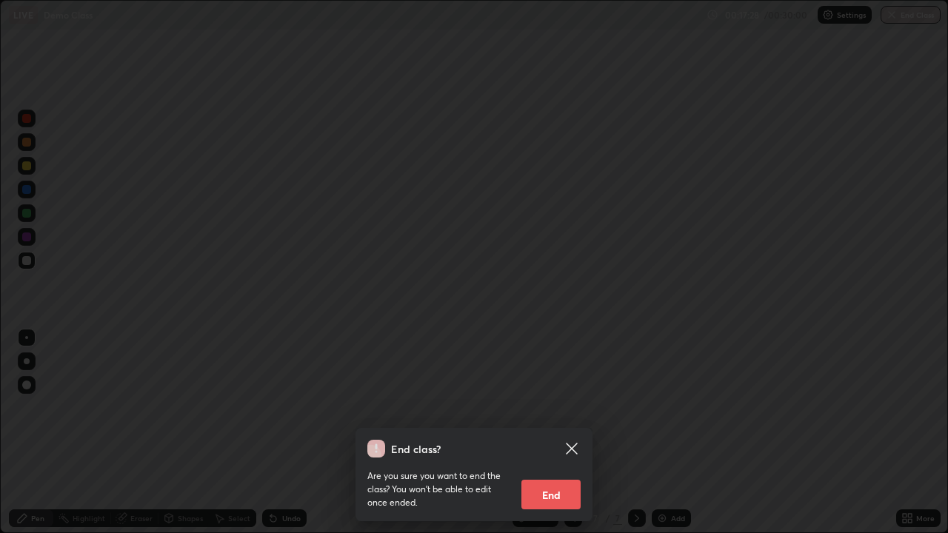
click at [547, 433] on button "End" at bounding box center [551, 495] width 59 height 30
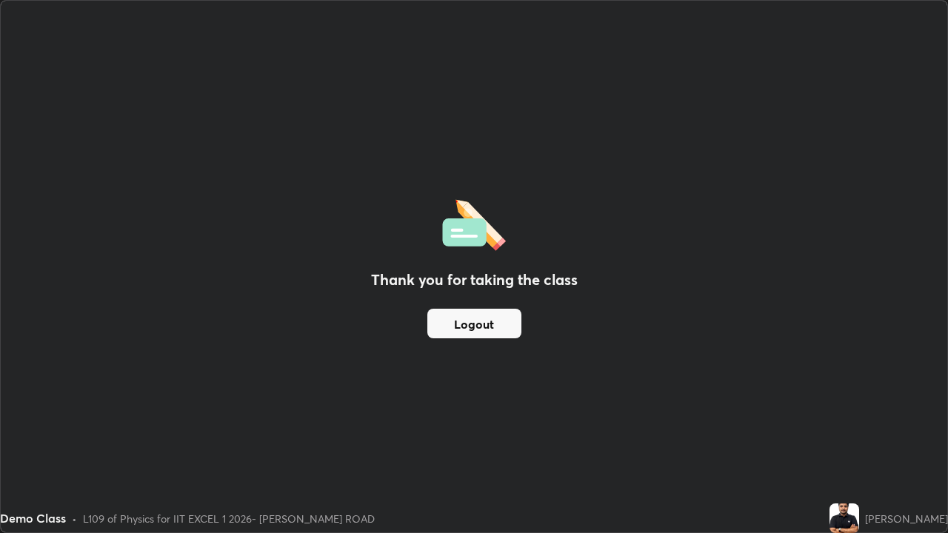
click at [473, 324] on button "Logout" at bounding box center [474, 324] width 94 height 30
